Goal: Task Accomplishment & Management: Manage account settings

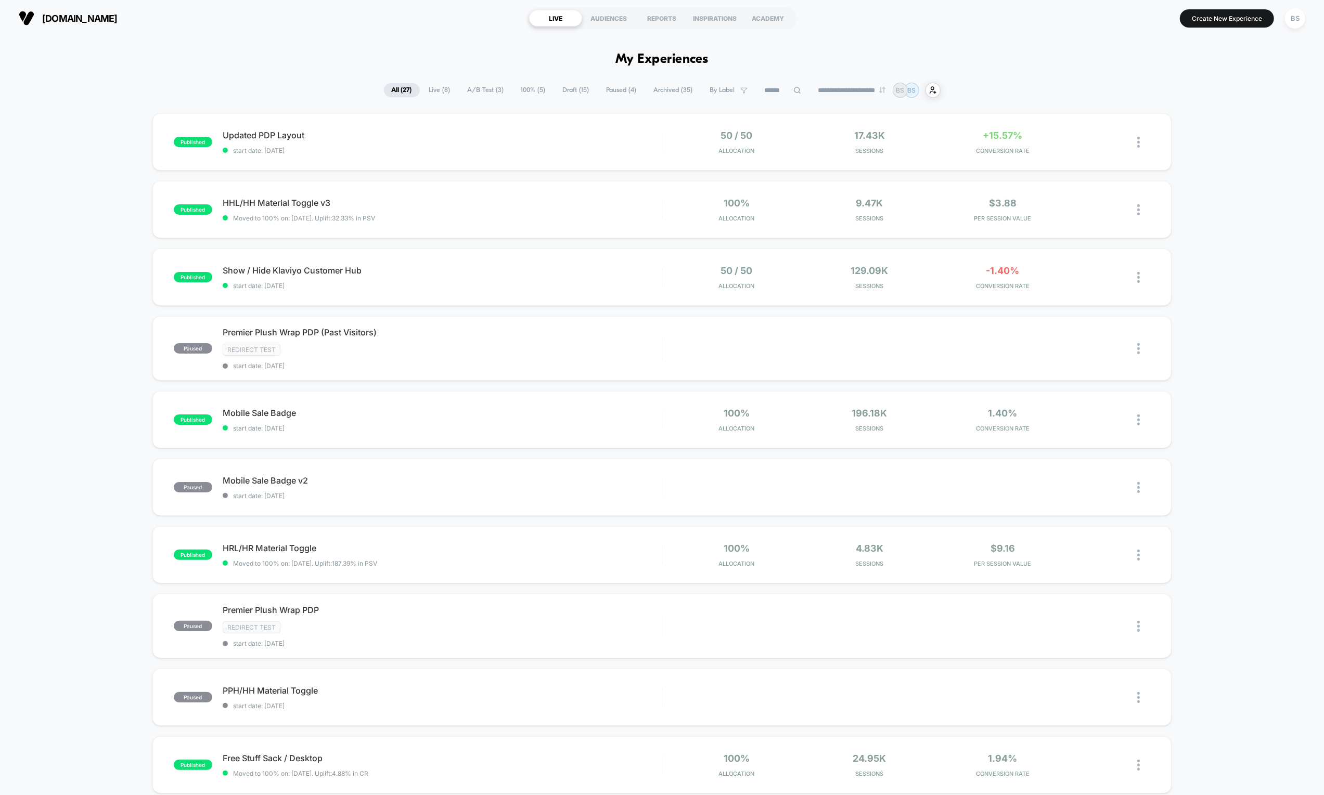
click at [436, 92] on span "Live ( 8 )" at bounding box center [439, 90] width 37 height 14
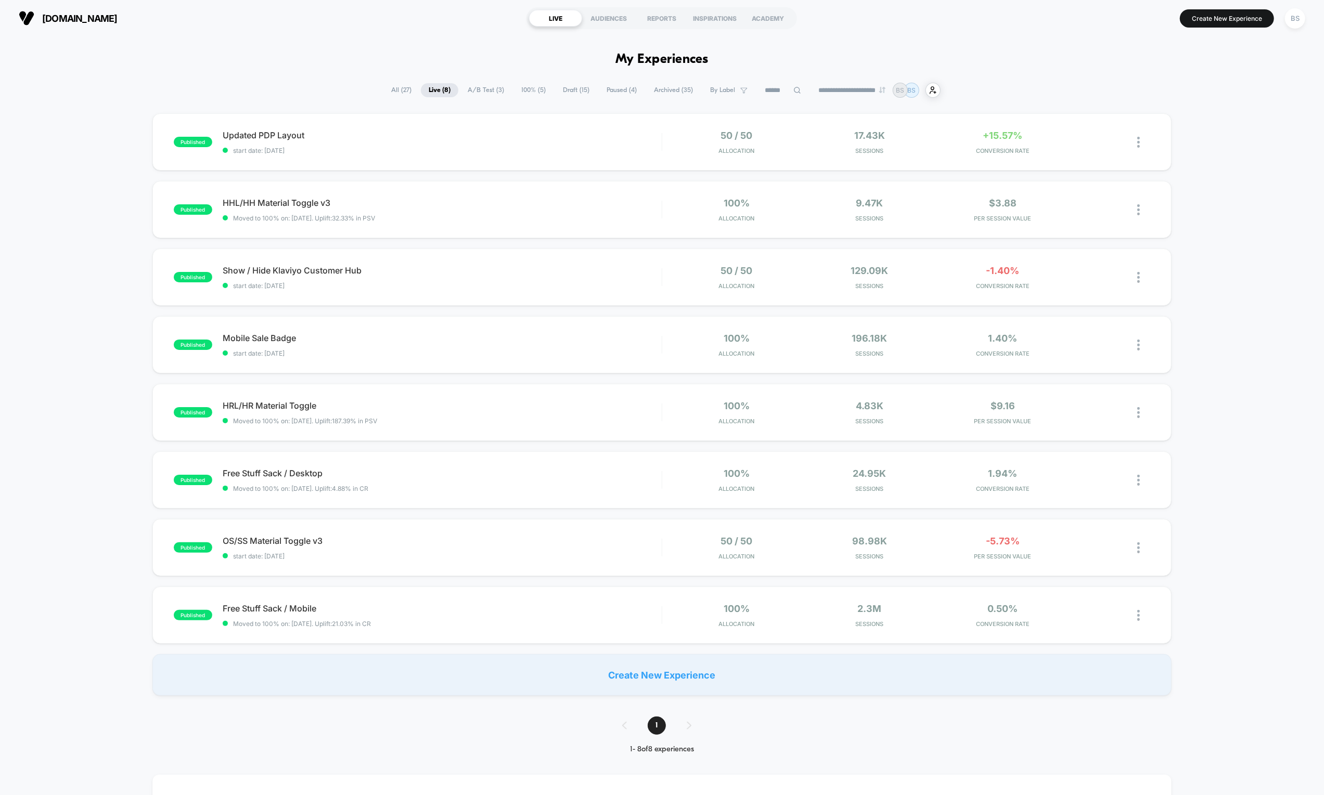
click at [408, 88] on span "All ( 27 )" at bounding box center [401, 90] width 36 height 14
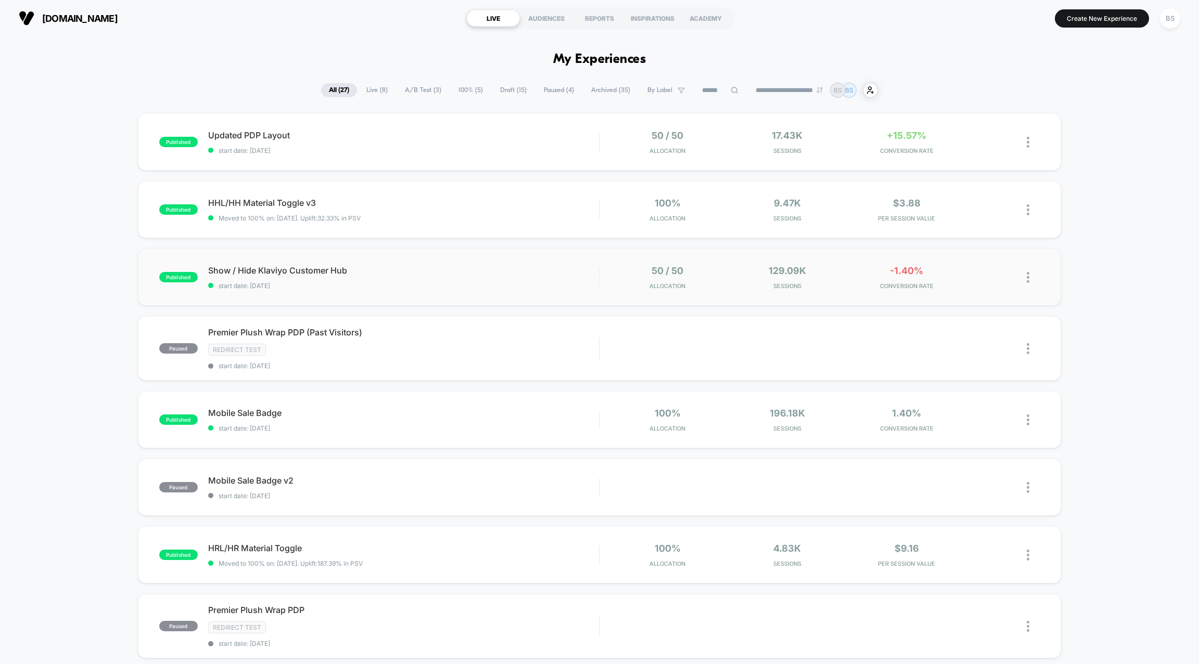
drag, startPoint x: 738, startPoint y: 146, endPoint x: 696, endPoint y: 265, distance: 126.4
click at [696, 265] on div "published Updated PDP Layout start date: [DATE] 50 / 50 Allocation 17.43k Sessi…" at bounding box center [599, 547] width 1199 height 868
click at [563, 146] on div "Updated PDP Layout Click to edit experience details Click to edit experience de…" at bounding box center [403, 142] width 391 height 24
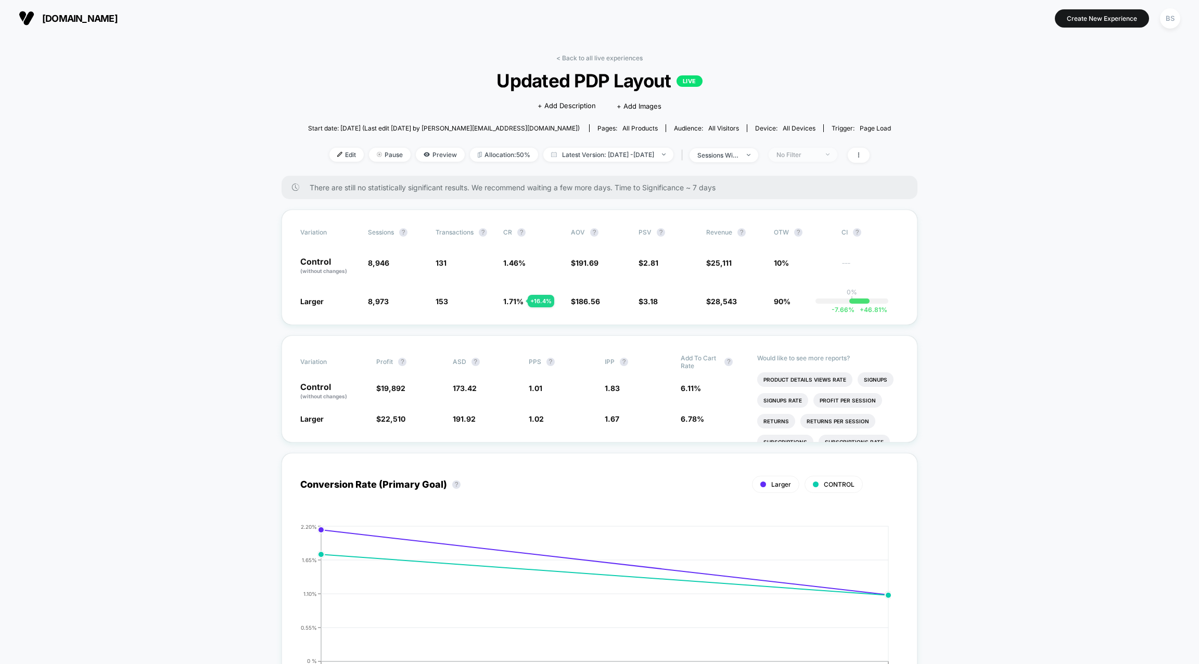
click at [818, 154] on div "No Filter" at bounding box center [797, 155] width 42 height 8
click at [813, 212] on span "Desktop Visitors" at bounding box center [817, 213] width 56 height 9
click at [818, 309] on button "Save" at bounding box center [819, 304] width 95 height 17
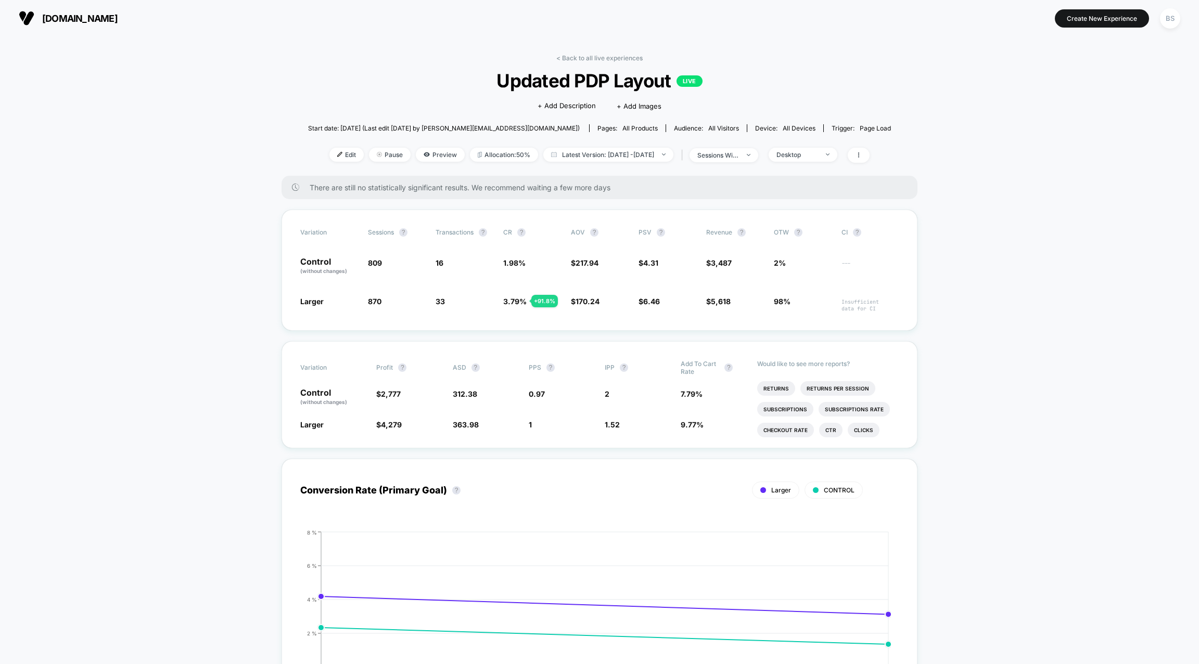
click at [809, 160] on div "Edit Pause Preview Allocation: 50% Latest Version: [DATE] - [DATE] | sessions w…" at bounding box center [599, 155] width 583 height 15
click at [812, 152] on div "Desktop" at bounding box center [797, 155] width 42 height 8
click at [809, 192] on span "Mobile Visitors" at bounding box center [814, 192] width 50 height 9
click at [813, 306] on button "Save" at bounding box center [819, 304] width 95 height 17
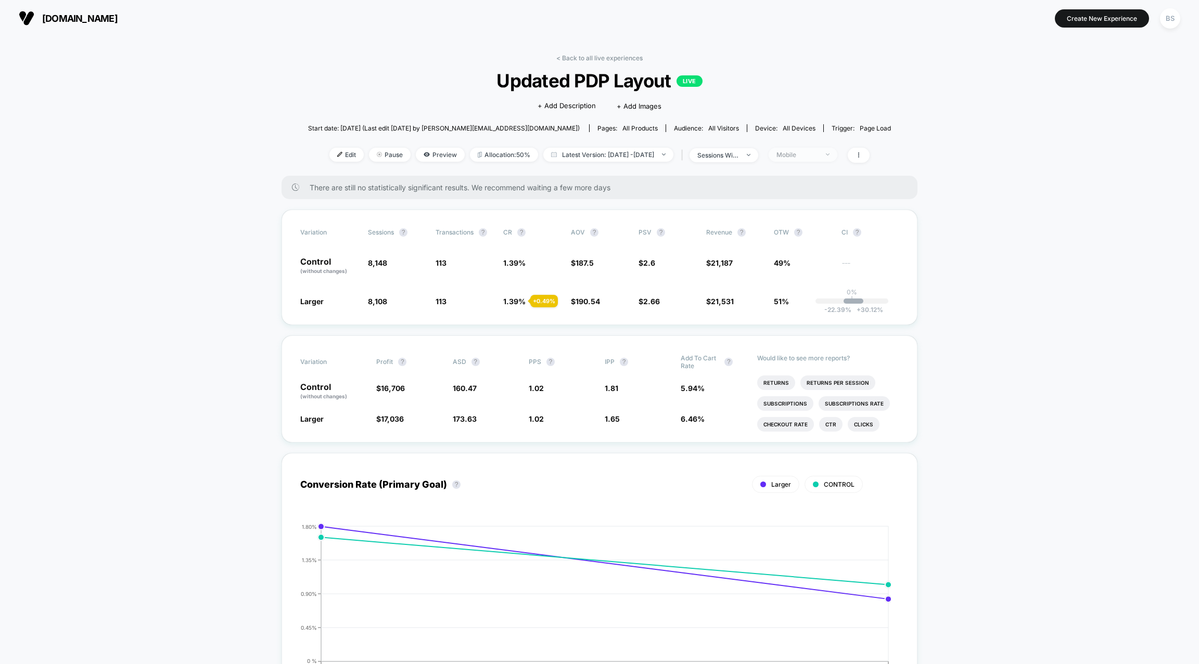
click at [827, 149] on span "Mobile" at bounding box center [802, 155] width 69 height 14
click at [739, 157] on div "sessions with impression" at bounding box center [718, 155] width 42 height 8
click at [764, 139] on div "< Back to all live experiences Updated PDP Layout LIVE Click to edit experience…" at bounding box center [599, 115] width 583 height 122
click at [739, 153] on div "sessions with impression" at bounding box center [718, 155] width 42 height 8
click at [802, 157] on div "Mobile" at bounding box center [797, 155] width 42 height 8
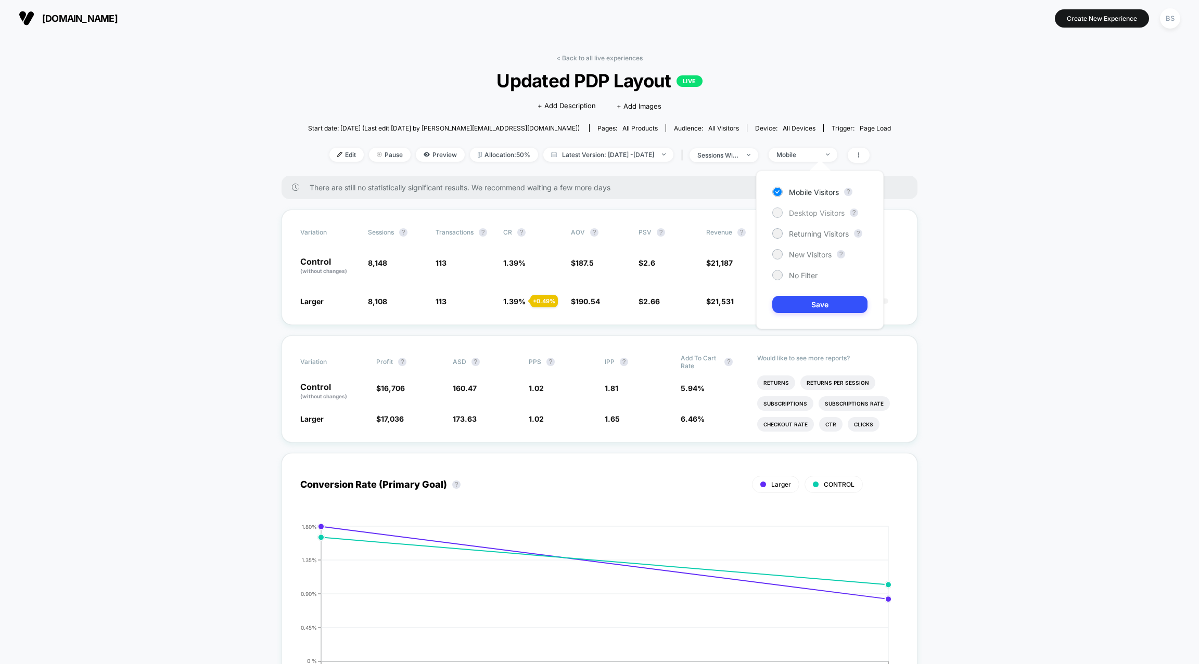
click at [795, 210] on span "Desktop Visitors" at bounding box center [817, 213] width 56 height 9
click at [807, 300] on button "Save" at bounding box center [819, 304] width 95 height 17
